Goal: Obtain resource: Download file/media

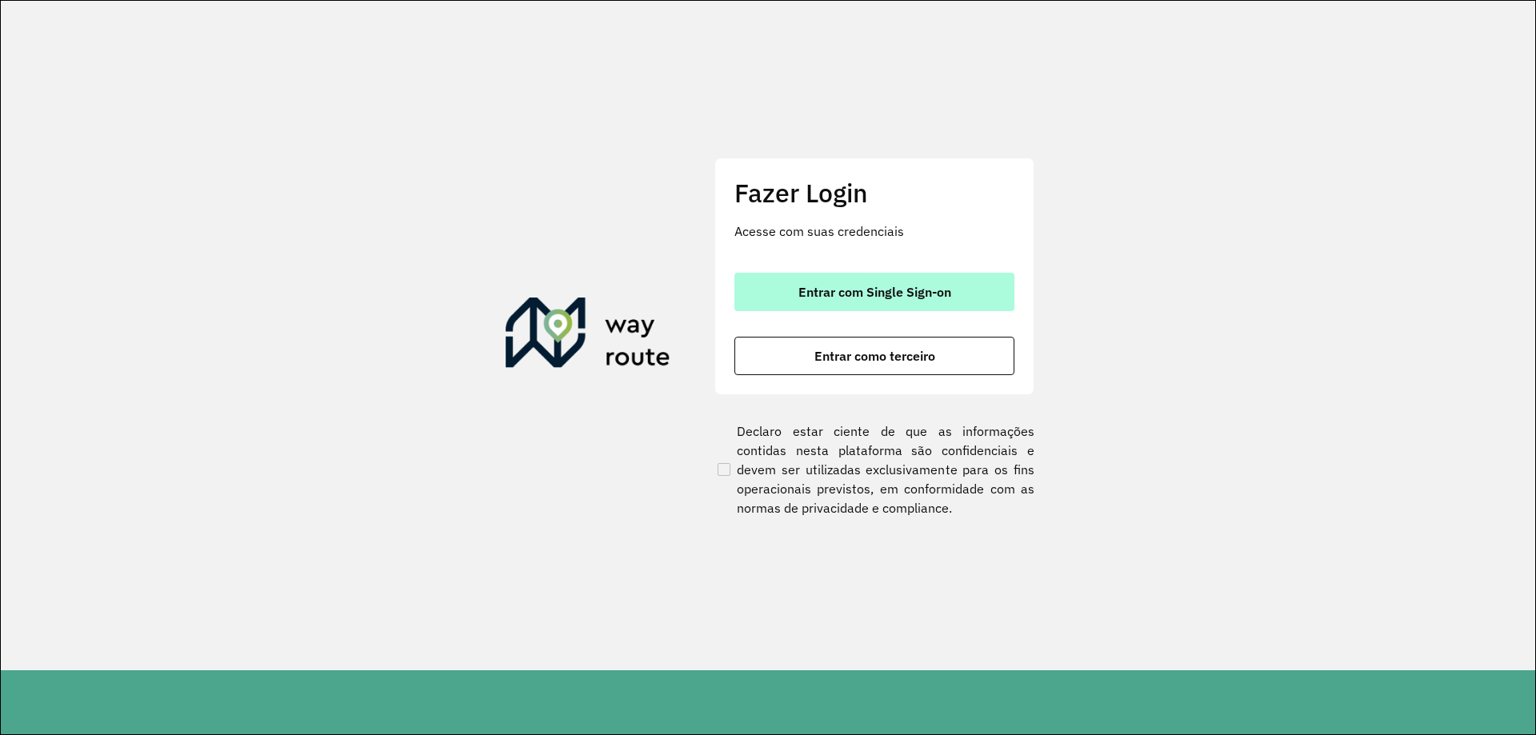
click at [851, 298] on span "Entrar com Single Sign-on" at bounding box center [874, 292] width 153 height 13
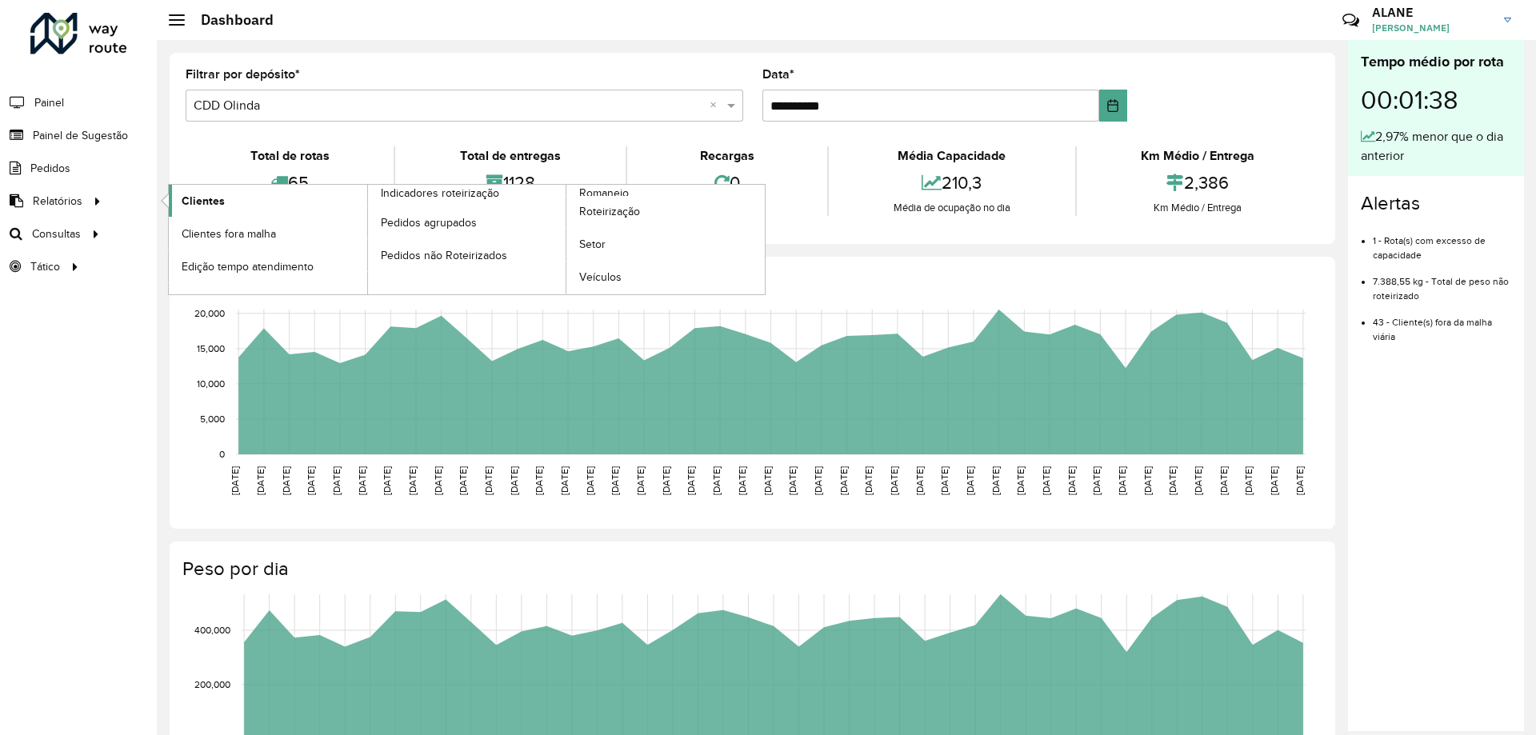
click at [198, 206] on span "Clientes" at bounding box center [203, 201] width 43 height 17
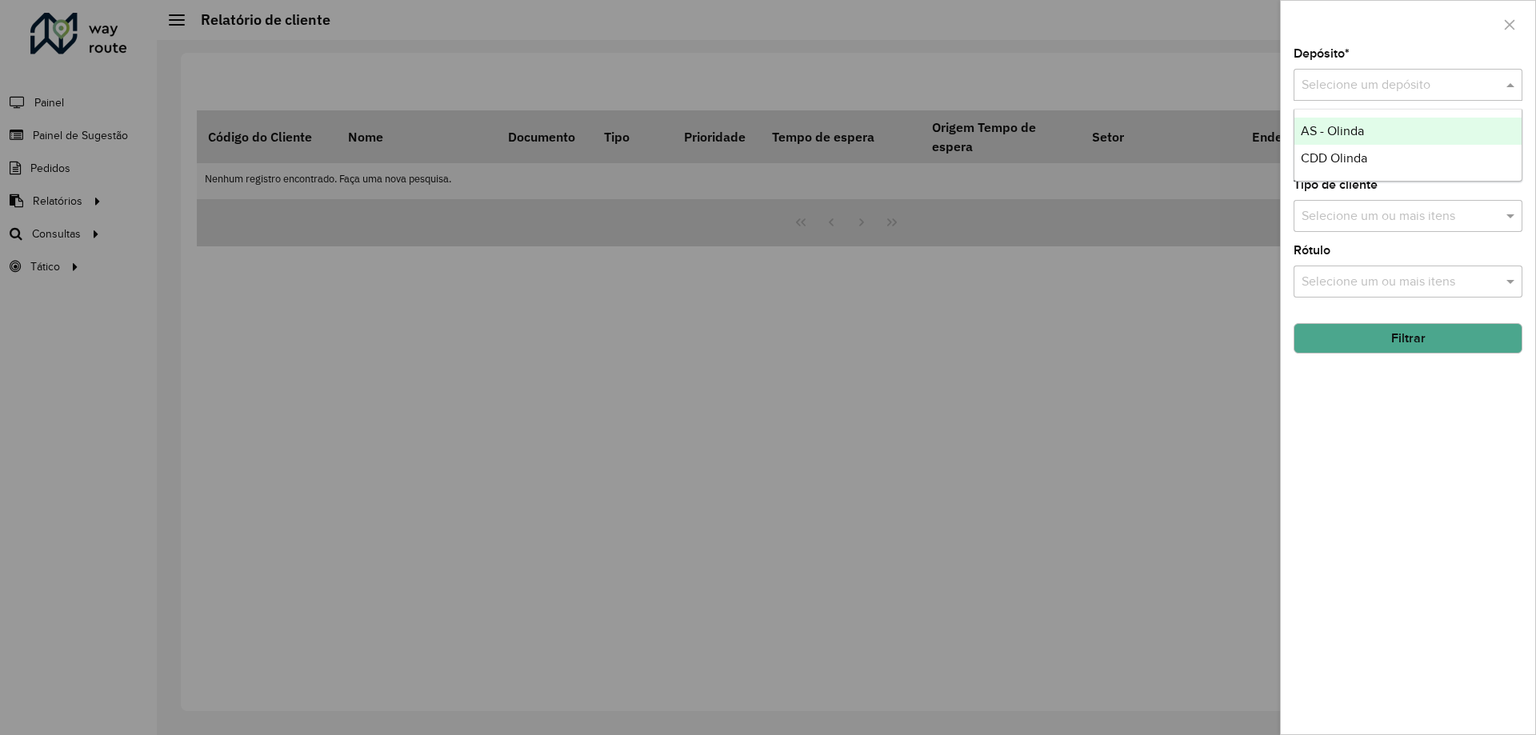
click at [1391, 85] on input "text" at bounding box center [1391, 85] width 181 height 19
click at [1319, 156] on span "CDD Olinda" at bounding box center [1333, 158] width 66 height 14
click at [1375, 340] on button "Filtrar" at bounding box center [1407, 338] width 229 height 30
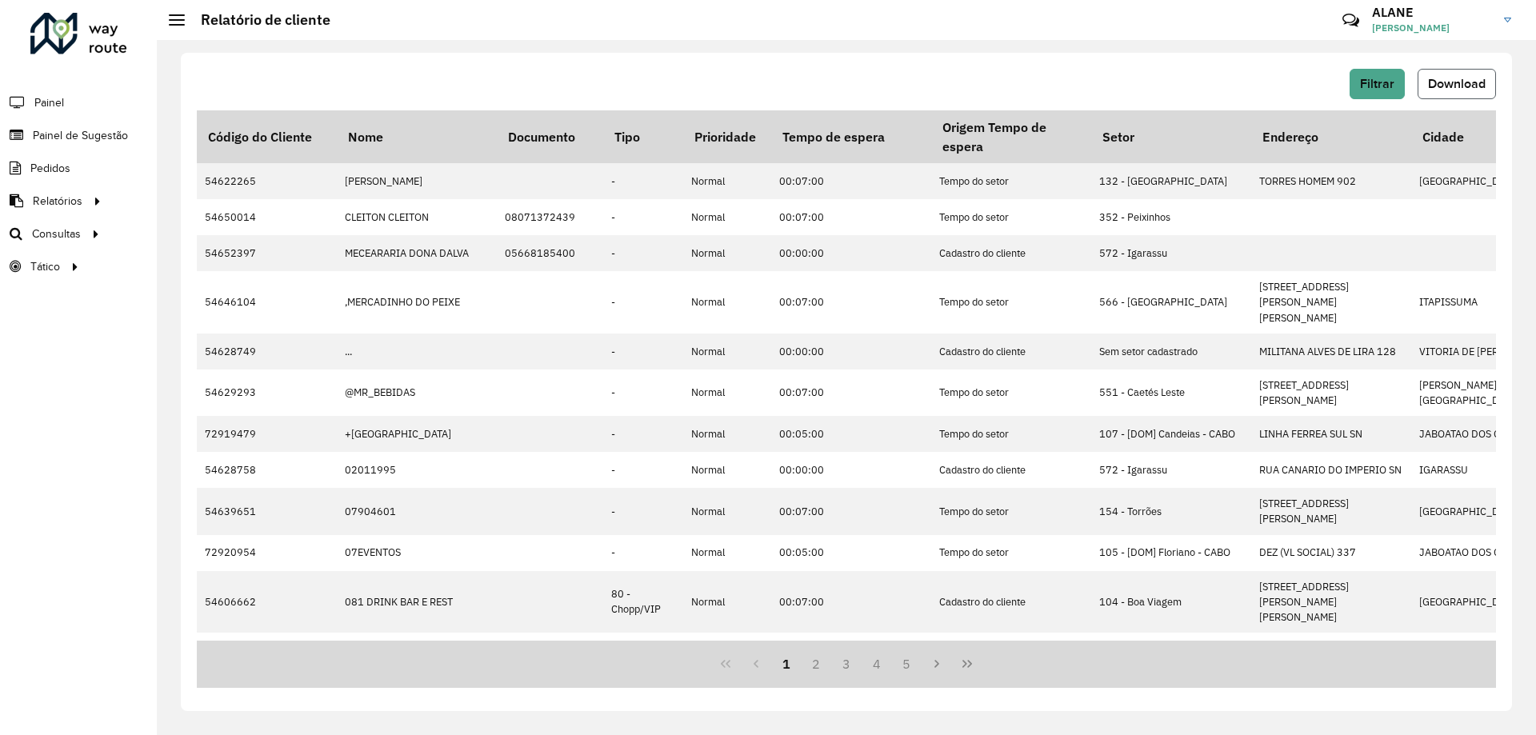
click at [1475, 70] on button "Download" at bounding box center [1456, 84] width 78 height 30
